Goal: Task Accomplishment & Management: Manage account settings

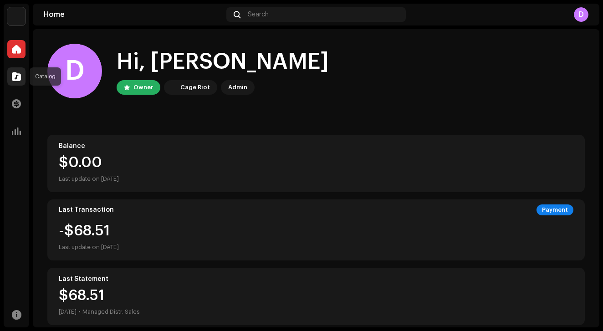
click at [17, 74] on span at bounding box center [16, 76] width 9 height 7
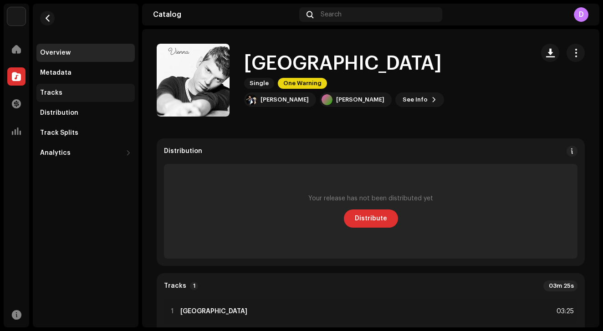
click at [66, 90] on div "Tracks" at bounding box center [85, 92] width 91 height 7
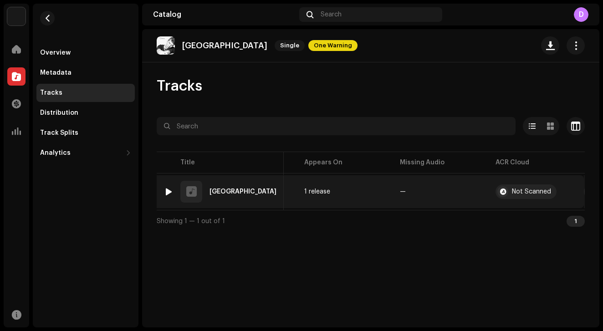
scroll to position [0, 273]
click at [584, 194] on button "button" at bounding box center [591, 191] width 15 height 15
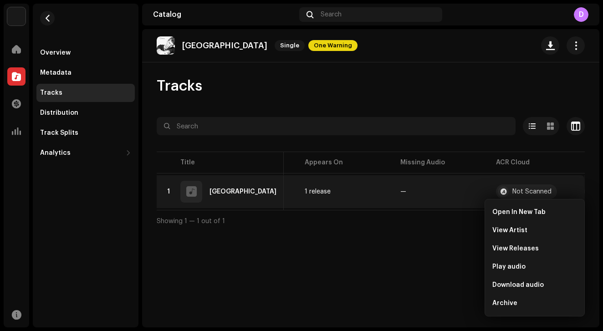
click at [402, 257] on div "Vienna Single One Warning Tracks Selected 0 Options Filters Distribution status…" at bounding box center [370, 178] width 457 height 298
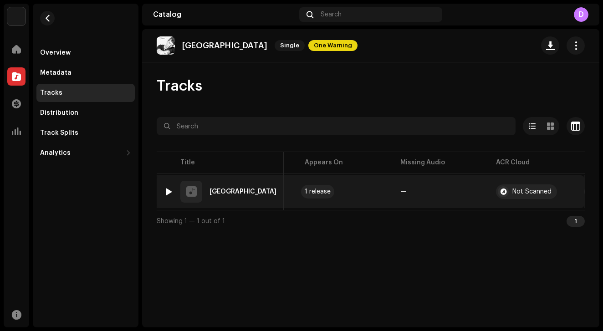
click at [304, 193] on div "1 release" at bounding box center [317, 191] width 26 height 6
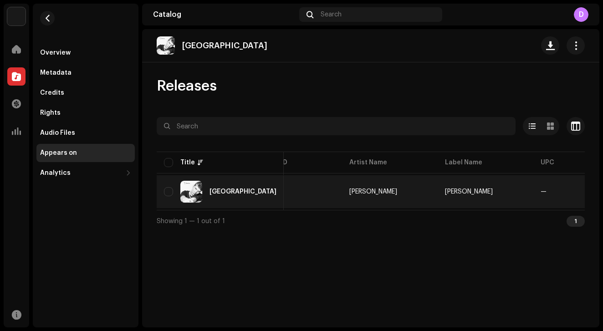
scroll to position [0, 45]
click at [532, 193] on span "—" at bounding box center [535, 191] width 6 height 6
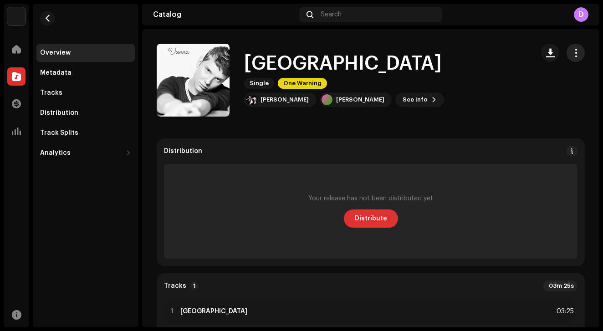
click at [576, 49] on button "button" at bounding box center [575, 53] width 18 height 18
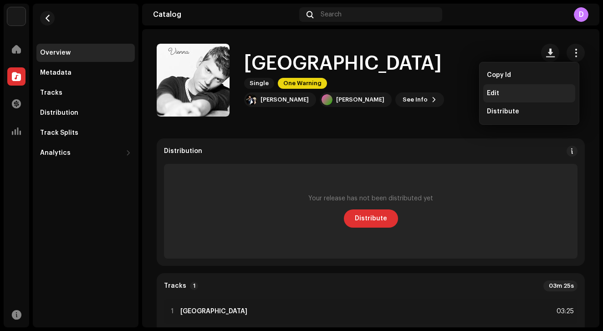
click at [529, 91] on div "Edit" at bounding box center [528, 93] width 85 height 7
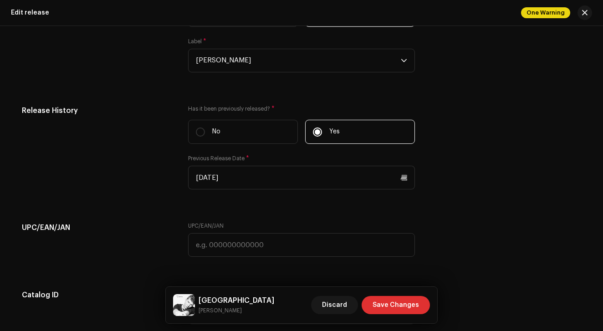
scroll to position [1380, 0]
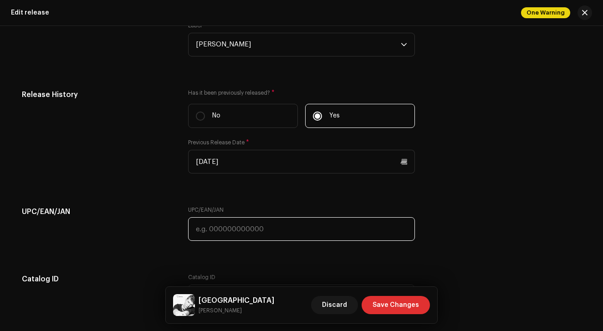
click at [285, 226] on input "text" at bounding box center [301, 229] width 227 height 24
paste input "97387494697"
click at [193, 228] on input "97387494697" at bounding box center [301, 229] width 227 height 24
type input "197387494697"
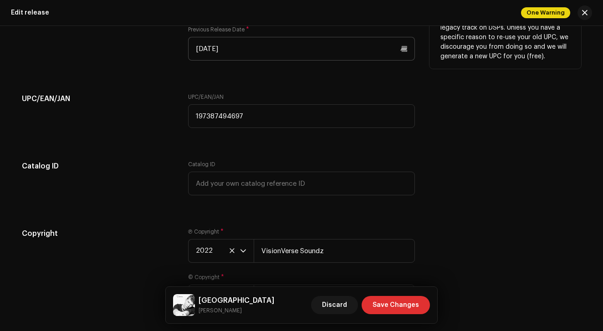
scroll to position [1502, 0]
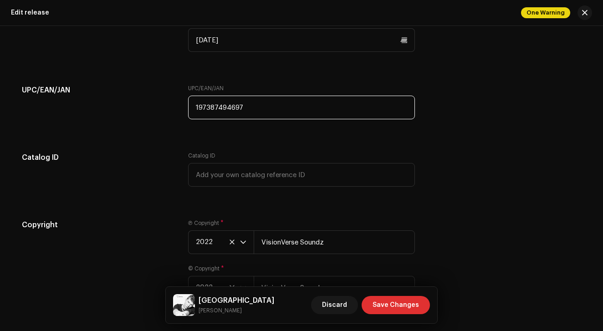
drag, startPoint x: 274, startPoint y: 113, endPoint x: 178, endPoint y: 98, distance: 97.6
click at [178, 98] on div "UPC/EAN/JAN UPC/EAN/JAN 197387494697" at bounding box center [301, 108] width 559 height 46
click at [481, 105] on div "UPC/EAN/JAN UPC/EAN/JAN" at bounding box center [301, 108] width 559 height 46
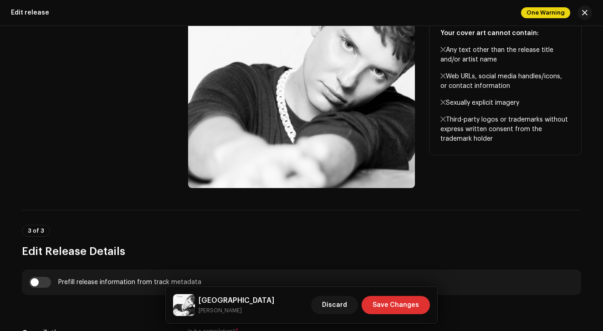
scroll to position [416, 0]
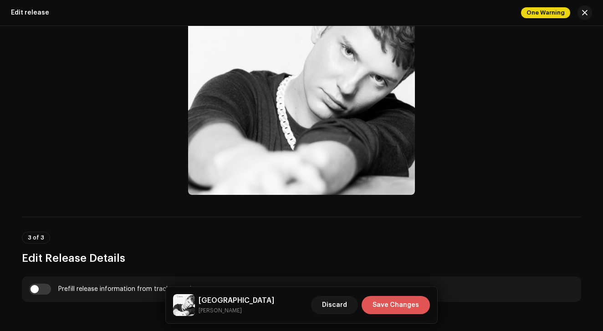
click at [419, 302] on button "Save Changes" at bounding box center [395, 305] width 68 height 18
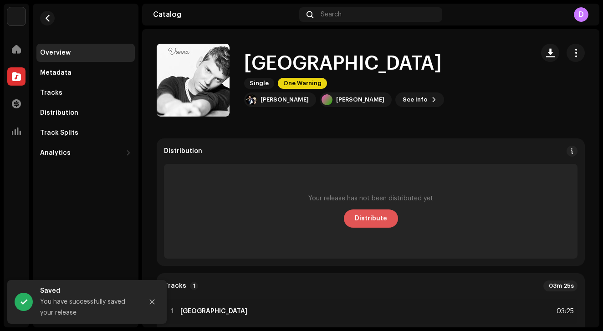
click at [362, 221] on span "Distribute" at bounding box center [371, 218] width 32 height 18
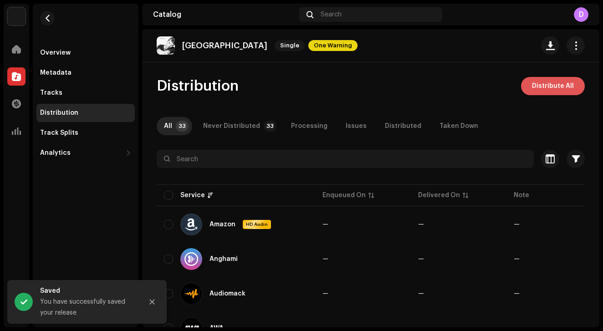
click at [532, 79] on span "Distribute All" at bounding box center [553, 86] width 42 height 18
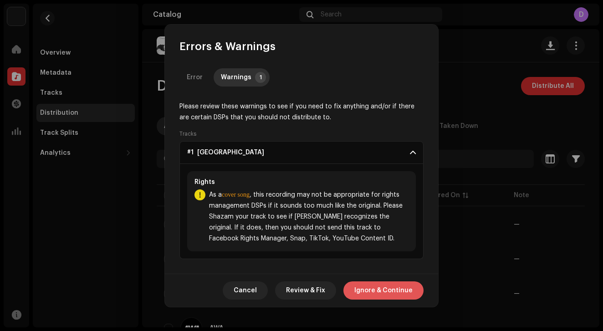
click at [372, 293] on span "Ignore & Continue" at bounding box center [383, 290] width 58 height 18
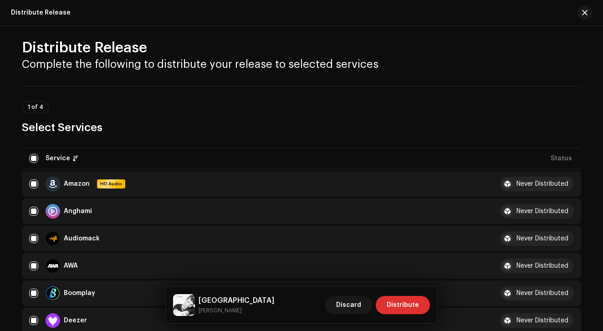
scroll to position [0, 0]
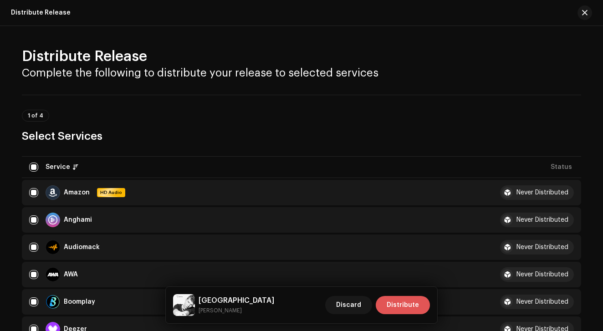
click at [411, 304] on span "Distribute" at bounding box center [402, 305] width 32 height 18
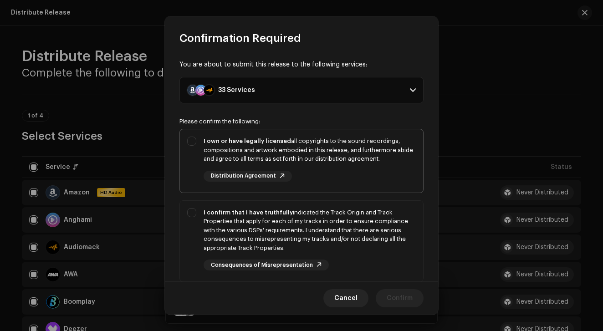
click at [322, 163] on div "I own or have legally licensed all copyrights to the sound recordings, composit…" at bounding box center [309, 159] width 212 height 45
checkbox input "true"
click at [307, 225] on div "I confirm that I have truthfully indicated the Track Origin and Track Propertie…" at bounding box center [309, 230] width 212 height 45
checkbox input "true"
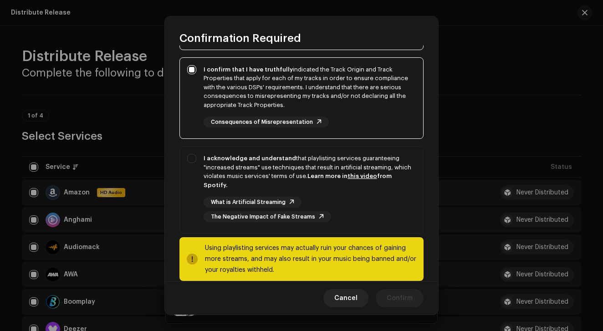
scroll to position [144, 0]
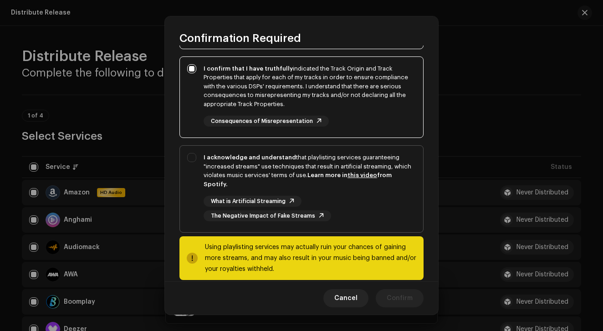
click at [300, 156] on div "I acknowledge and understand that playlisting services guaranteeing "increased …" at bounding box center [309, 170] width 212 height 35
checkbox input "true"
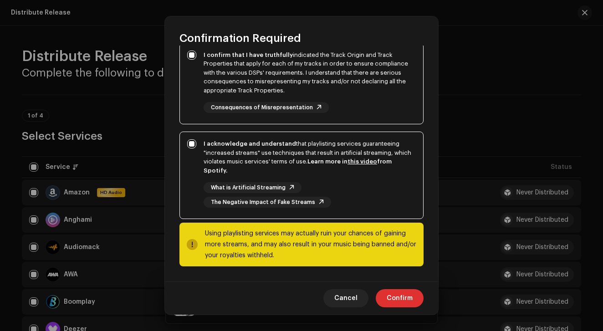
scroll to position [155, 0]
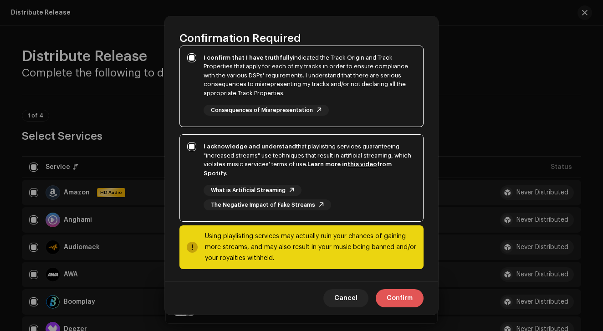
click at [400, 302] on span "Confirm" at bounding box center [399, 298] width 26 height 18
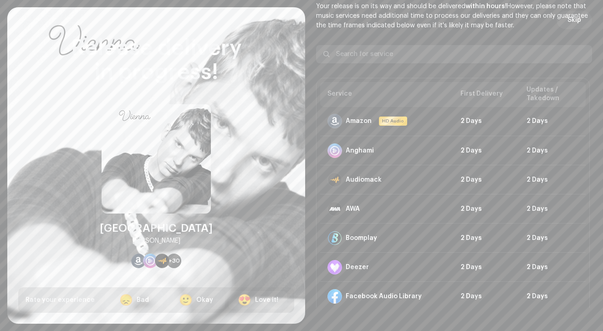
scroll to position [0, 0]
click at [567, 23] on span "Skip" at bounding box center [574, 20] width 14 height 18
